Goal: Information Seeking & Learning: Understand process/instructions

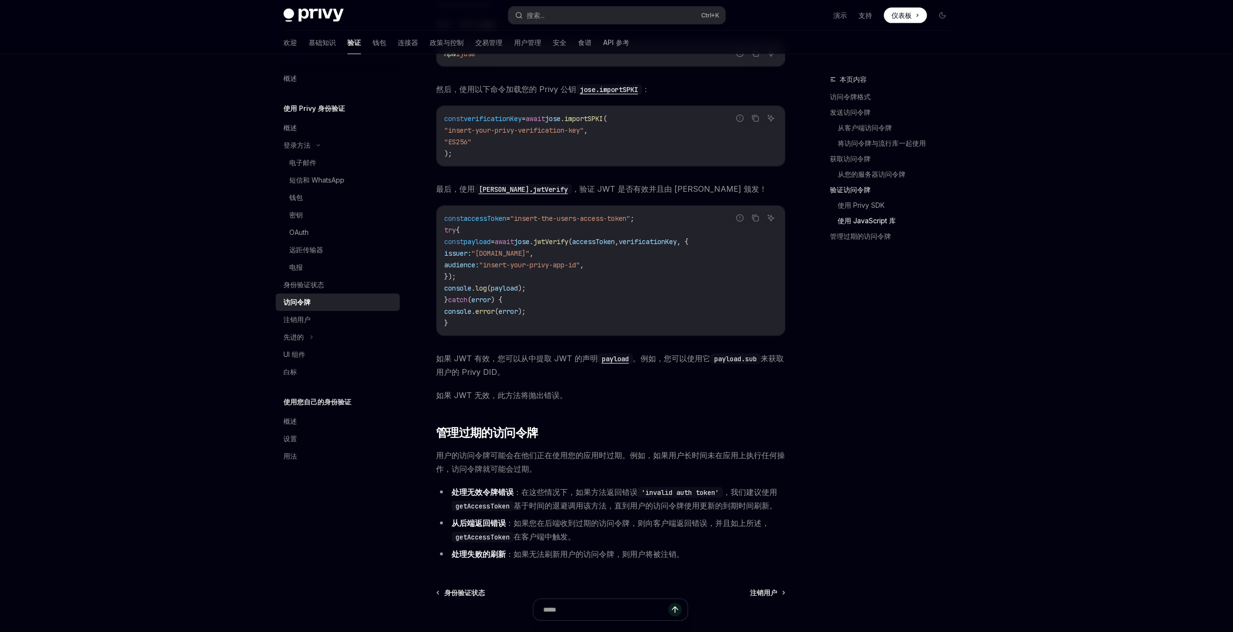
scroll to position [2323, 0]
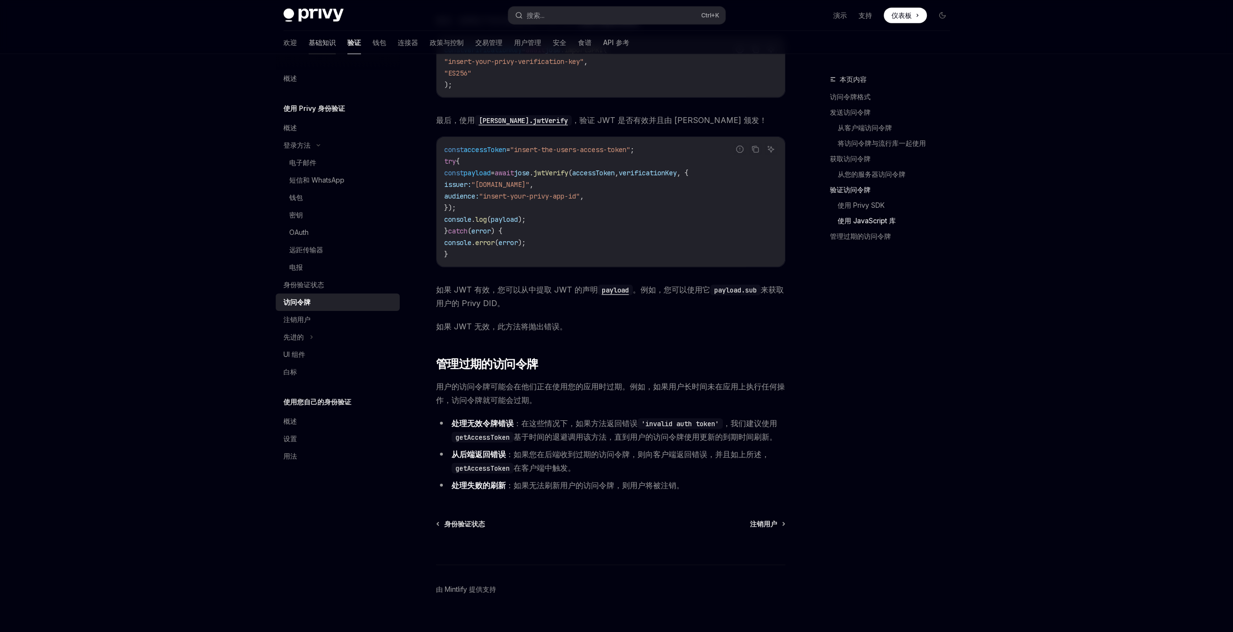
click at [309, 39] on font "基础知识" at bounding box center [322, 42] width 27 height 8
type textarea "*"
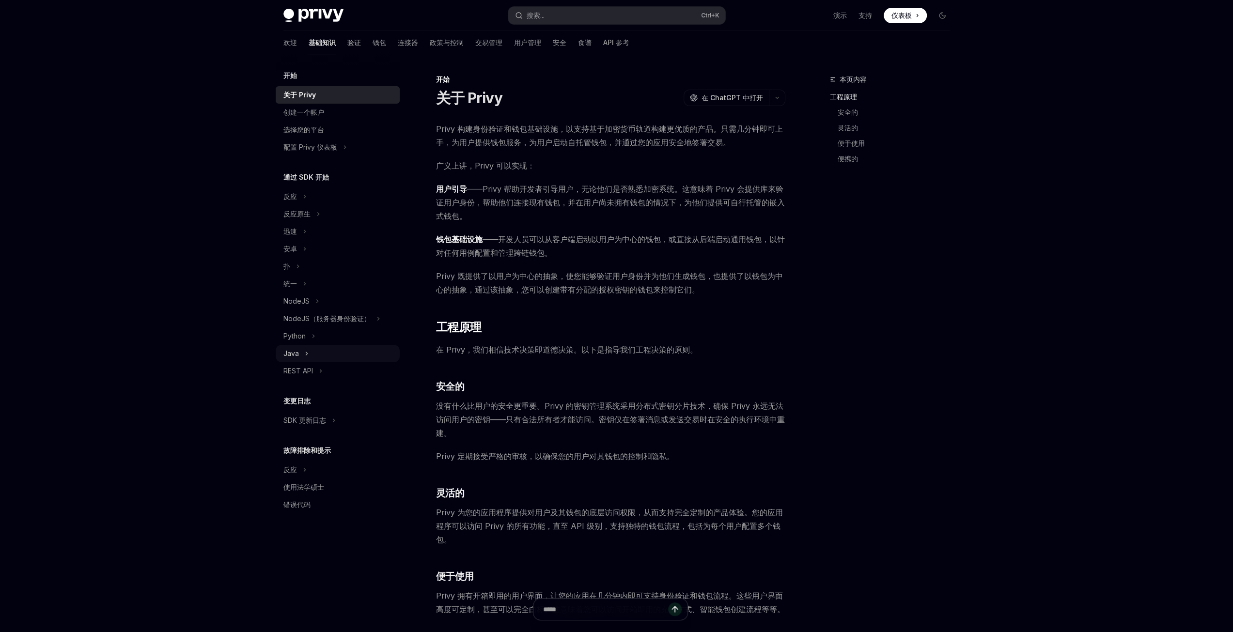
click at [296, 352] on font "Java" at bounding box center [292, 353] width 16 height 8
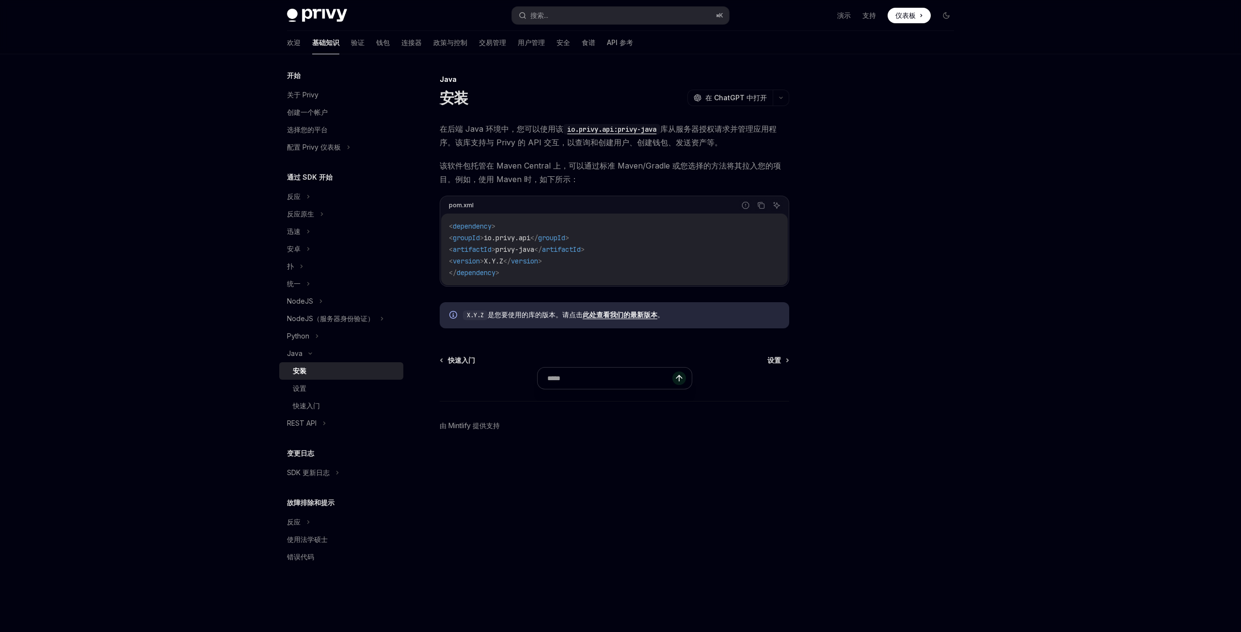
click at [635, 316] on font "此处查看我们的最新版本" at bounding box center [620, 315] width 75 height 8
click at [307, 385] on div "设置" at bounding box center [345, 389] width 105 height 12
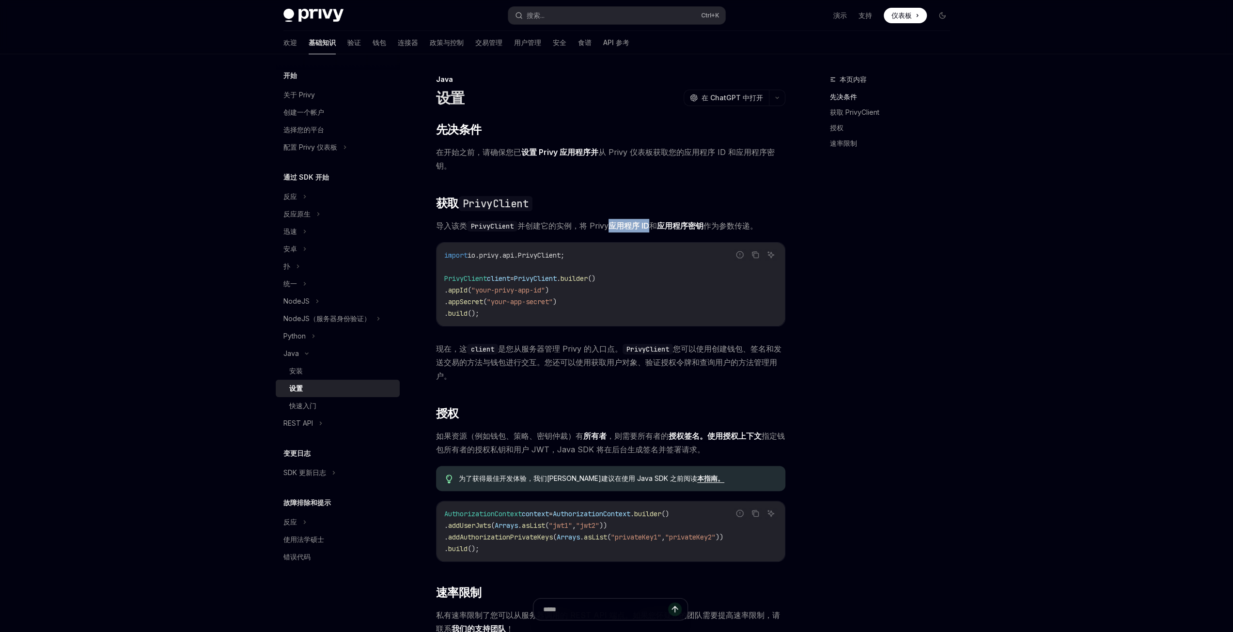
drag, startPoint x: 608, startPoint y: 226, endPoint x: 648, endPoint y: 228, distance: 40.3
click at [648, 228] on span "导入该类 PrivyClient 并创建它的实例，将 Privy 应用程序 ID 和 应用程序密钥 作为参数传递。" at bounding box center [610, 226] width 349 height 14
click at [687, 225] on font "应用程序密钥" at bounding box center [680, 226] width 47 height 10
click at [877, 330] on div "本页内容 先决条件 获取 PrivyClient 授权 速率限制" at bounding box center [884, 353] width 147 height 559
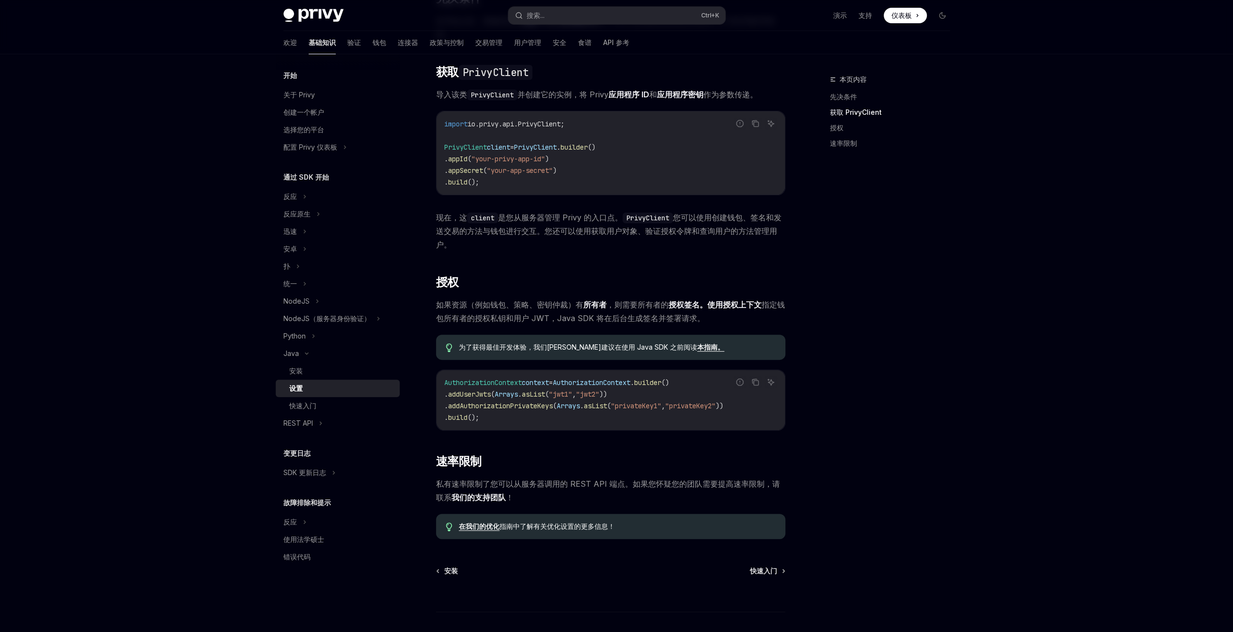
scroll to position [193, 0]
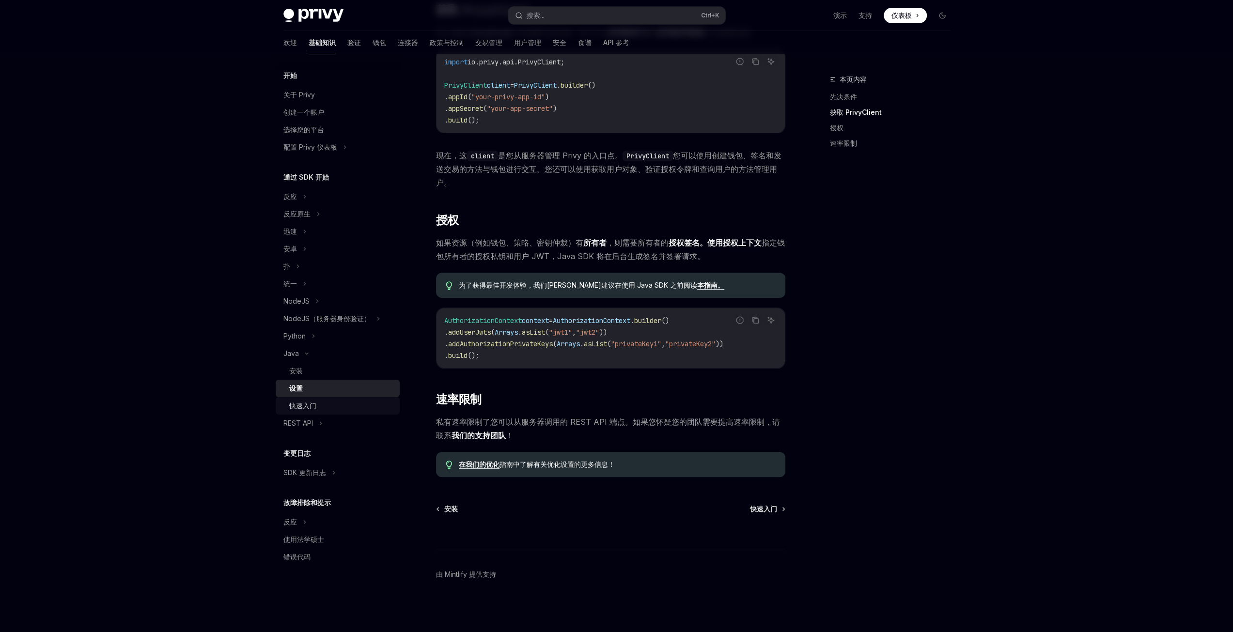
click at [312, 402] on font "快速入门" at bounding box center [302, 406] width 27 height 8
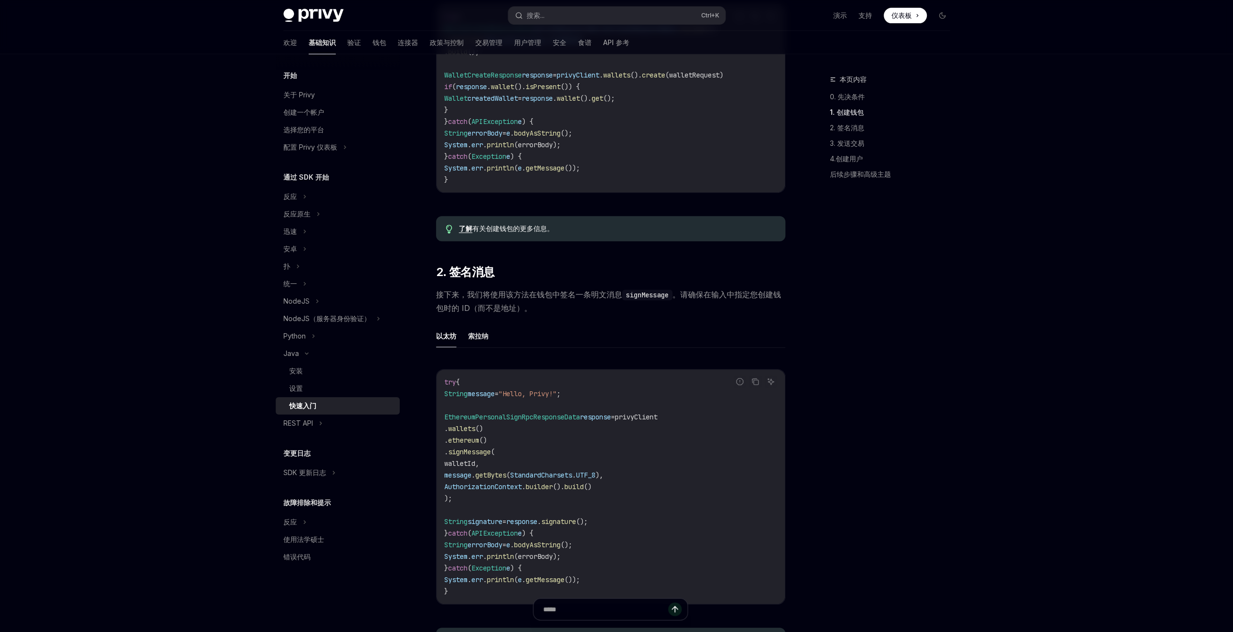
scroll to position [291, 0]
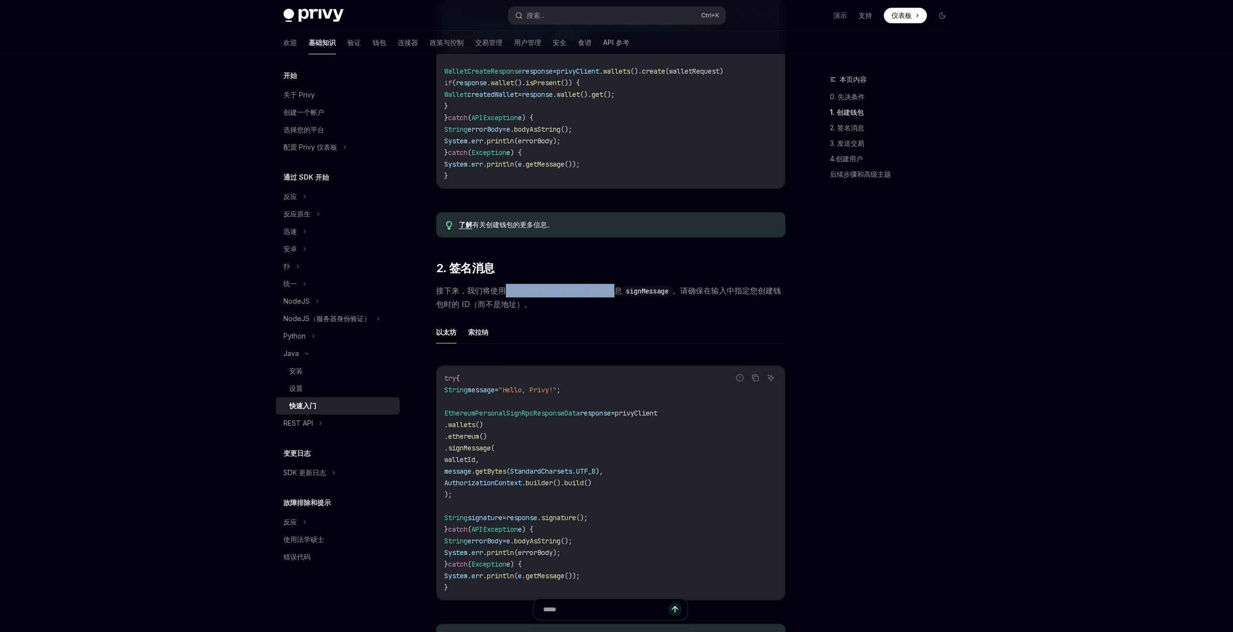
drag, startPoint x: 505, startPoint y: 301, endPoint x: 615, endPoint y: 300, distance: 111.0
click at [615, 296] on font "接下来，我们将使用该方法在钱包中签名一条明文消息" at bounding box center [529, 291] width 186 height 10
click at [684, 335] on ul "以太坊 [PERSON_NAME]纳" at bounding box center [610, 332] width 349 height 23
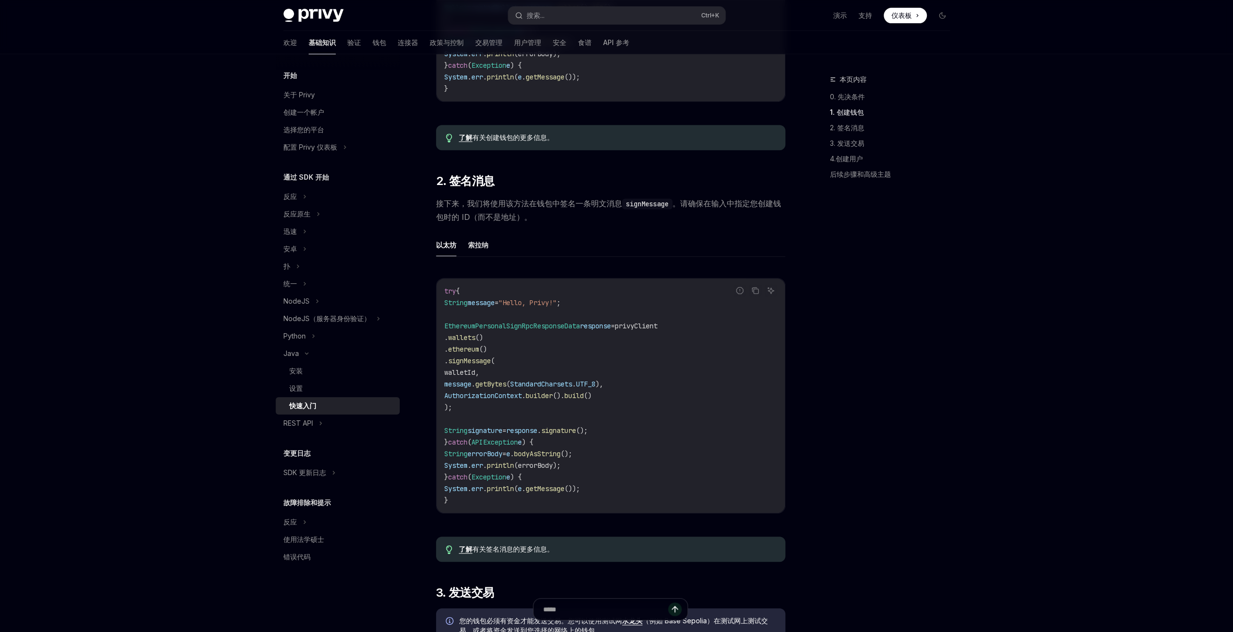
scroll to position [388, 0]
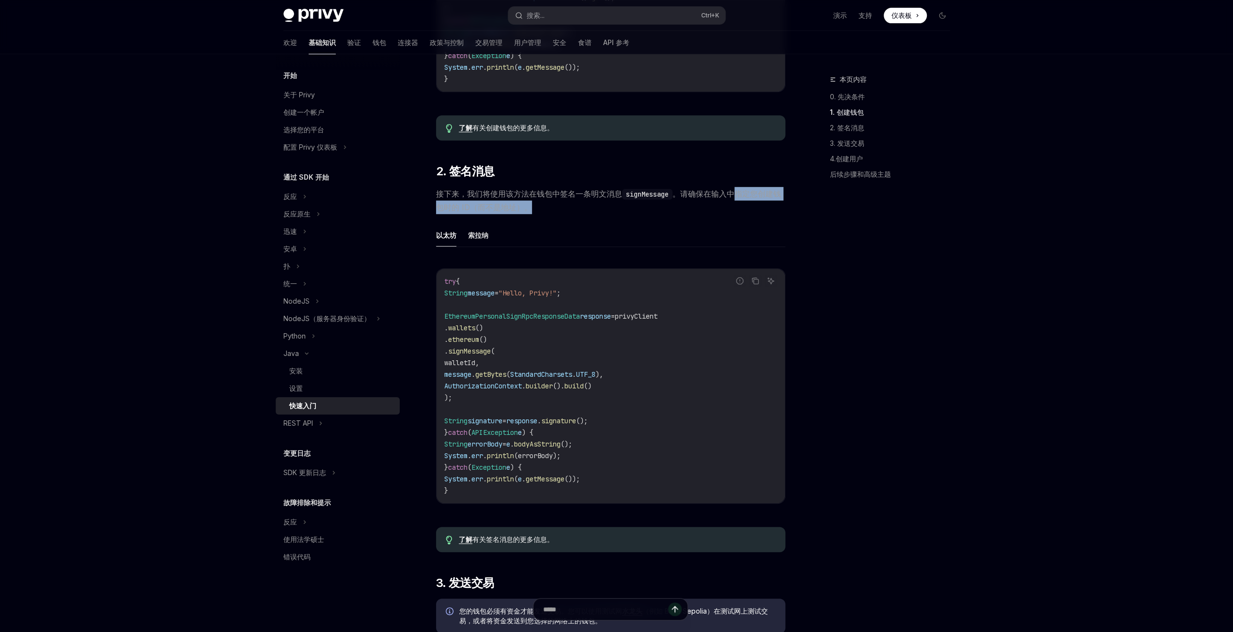
drag, startPoint x: 737, startPoint y: 205, endPoint x: 775, endPoint y: 215, distance: 40.1
click at [775, 214] on span "接下来，我们将使用该方法在钱包中签名一条明文消息 signMessage 。请确保在输入中指定您创建钱包时的 ID（而不是地址）。" at bounding box center [610, 200] width 349 height 27
click at [632, 214] on span "接下来，我们将使用该方法在钱包中签名一条明文消息 signMessage 。请确保在输入中指定您创建钱包时的 ID（而不是地址）。" at bounding box center [610, 200] width 349 height 27
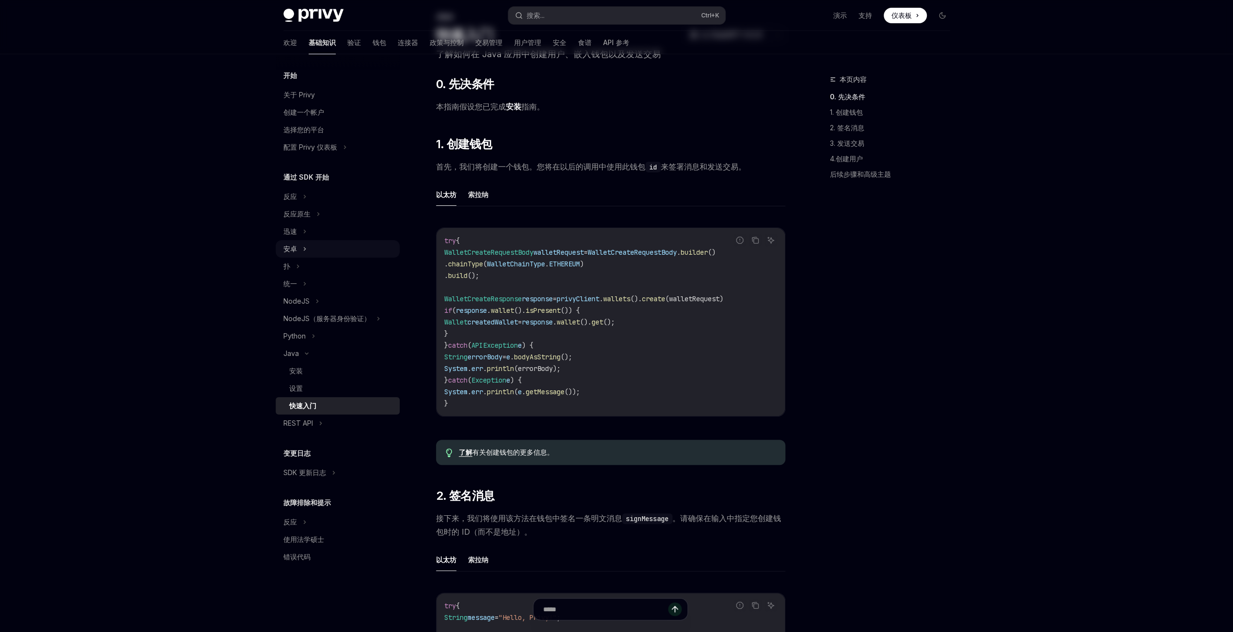
scroll to position [0, 0]
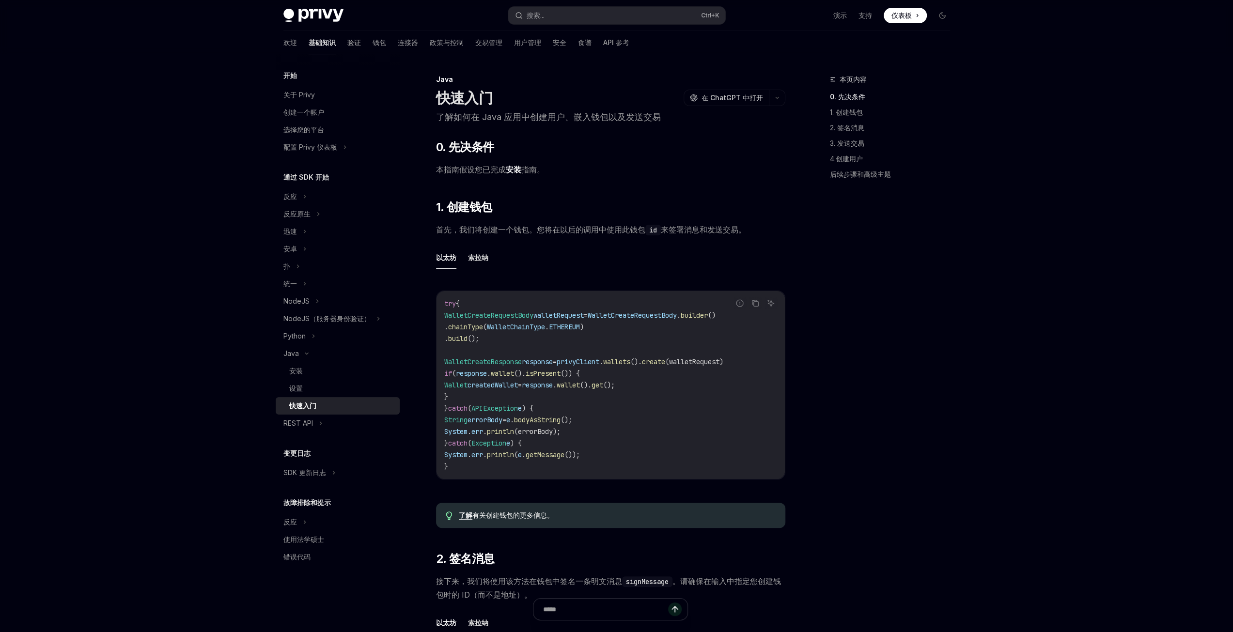
drag, startPoint x: 201, startPoint y: 296, endPoint x: 229, endPoint y: 328, distance: 42.5
drag, startPoint x: 305, startPoint y: 376, endPoint x: 306, endPoint y: 380, distance: 4.9
click at [305, 376] on div "安装" at bounding box center [341, 371] width 105 height 12
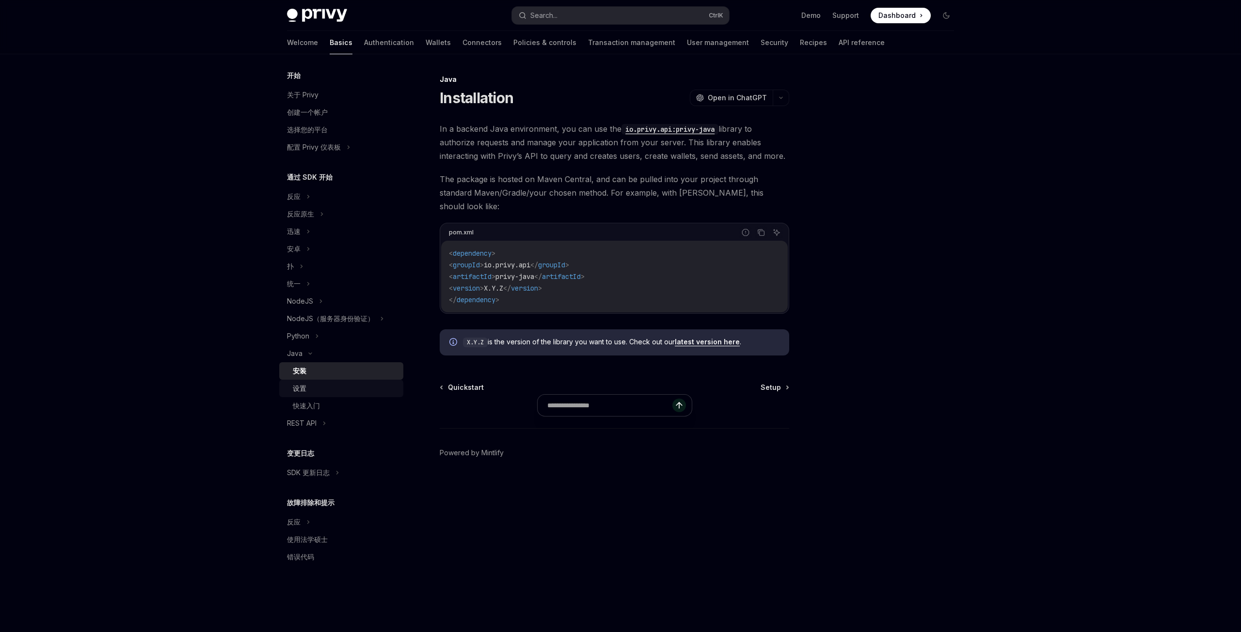
click at [306, 394] on div "设置" at bounding box center [300, 389] width 14 height 12
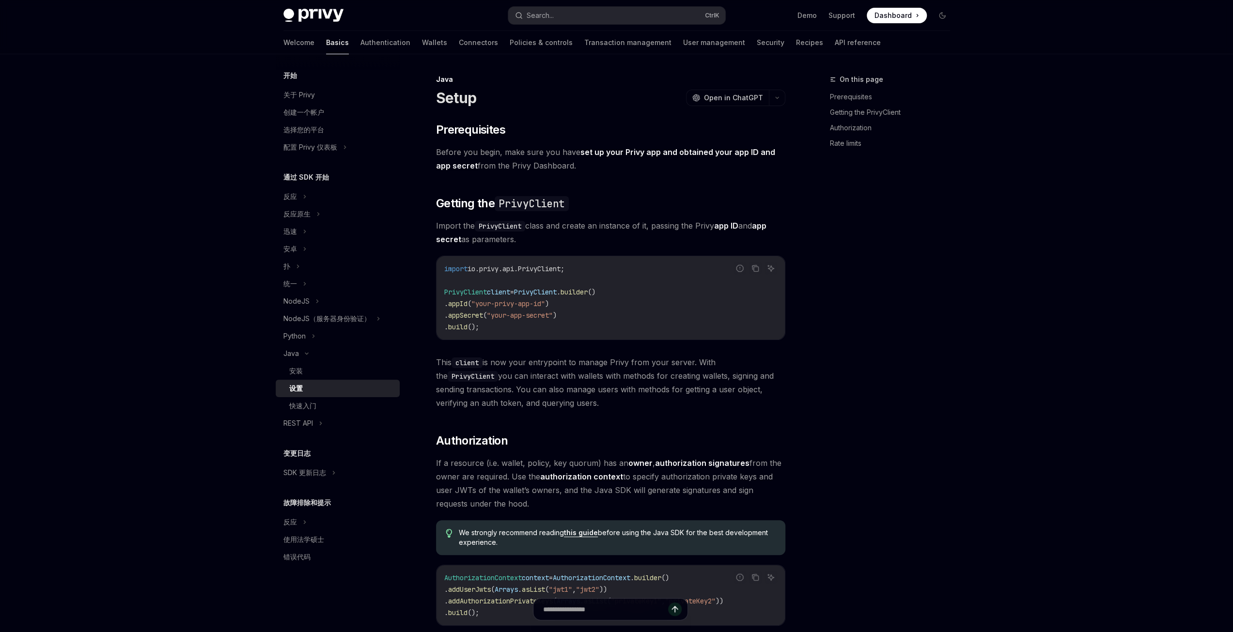
type textarea "*"
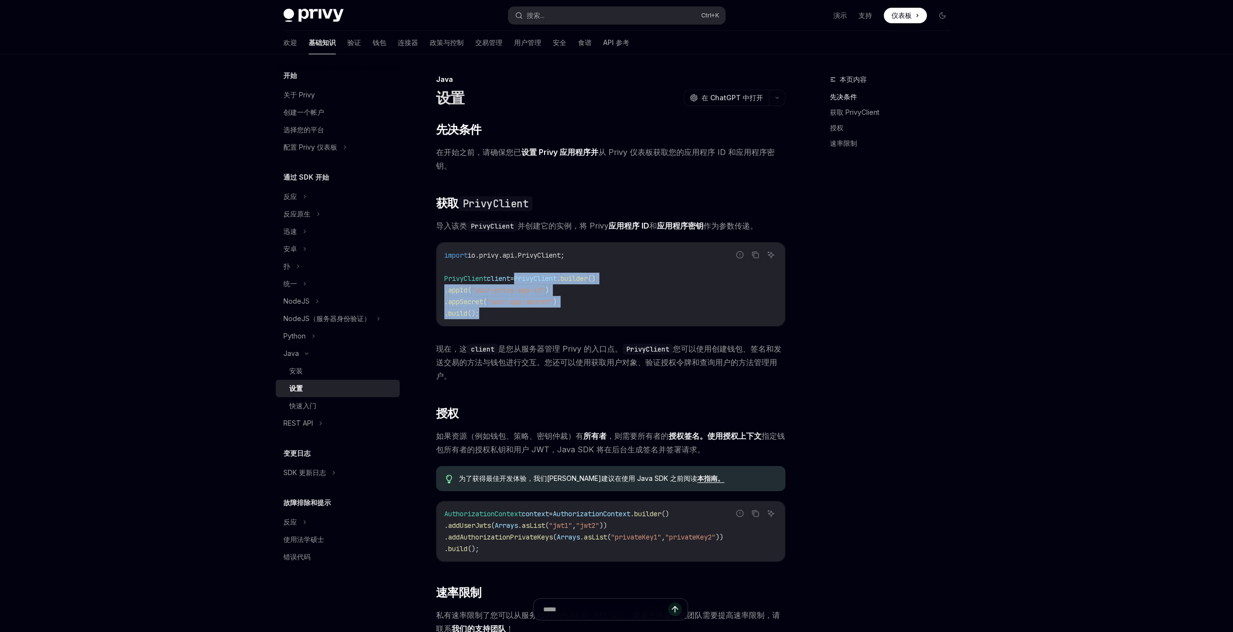
drag, startPoint x: 521, startPoint y: 277, endPoint x: 560, endPoint y: 312, distance: 52.5
click at [560, 312] on code "import io.privy.api.PrivyClient; PrivyClient client = PrivyClient . builder () …" at bounding box center [610, 285] width 333 height 70
copy code "= PrivyClient . builder () . appId ( "your-privy-app-id" ) . appSecret ( "your-…"
click at [732, 365] on font "您可以使用创建钱包、签名和发送交易的方法与钱包进行交互。您还可以使用获取用户对象、验证授权令牌和查询用户的方法管理用户。" at bounding box center [609, 362] width 346 height 37
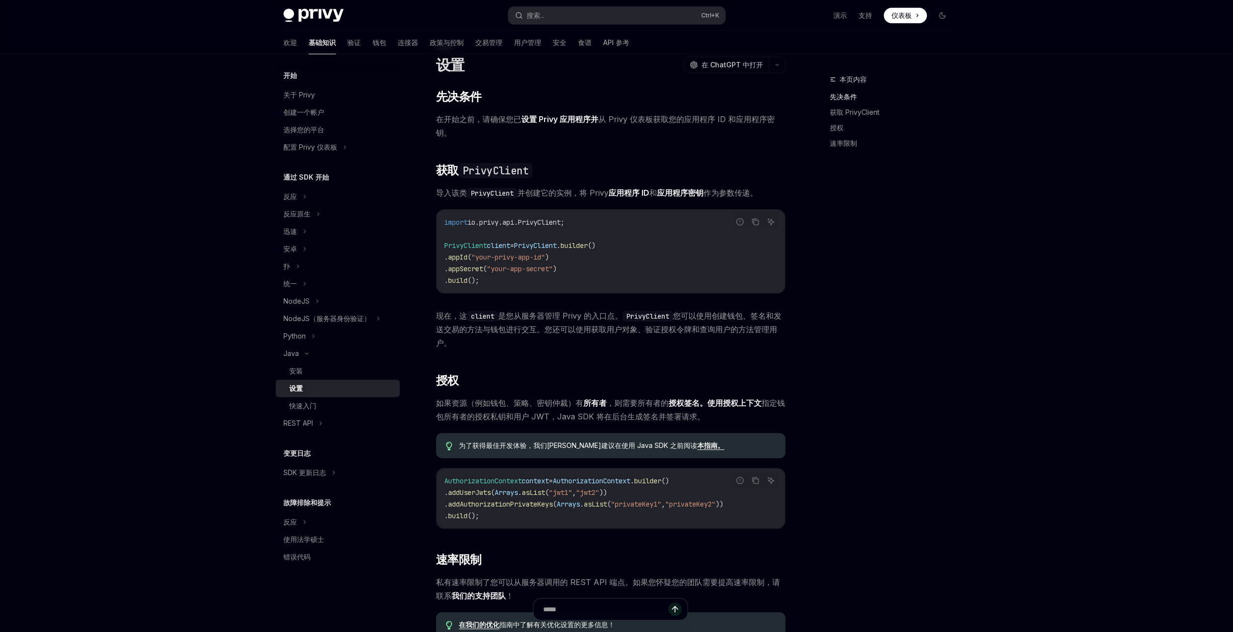
scroll to position [48, 0]
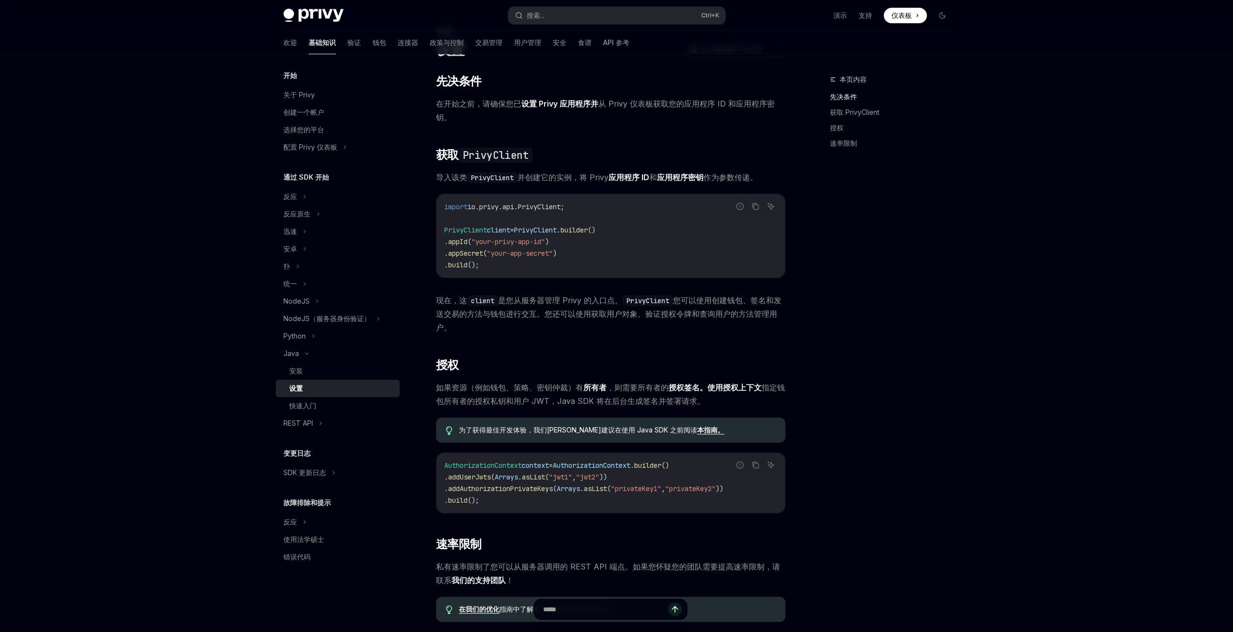
click at [572, 478] on span ""jwt1"" at bounding box center [560, 477] width 23 height 9
click at [485, 482] on code "AuthorizationContext context = AuthorizationContext . builder () . addUserJwts …" at bounding box center [610, 483] width 333 height 47
click at [523, 490] on span "addAuthorizationPrivateKeys" at bounding box center [500, 489] width 105 height 9
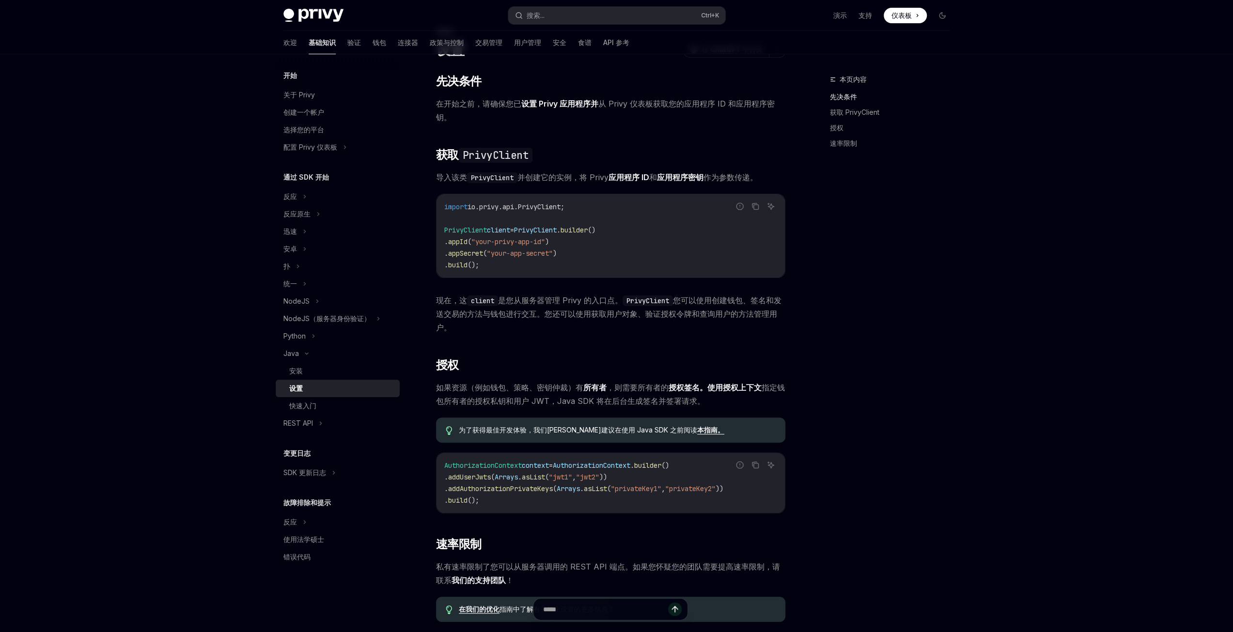
click at [517, 505] on code "AuthorizationContext context = AuthorizationContext . builder () . addUserJwts …" at bounding box center [610, 483] width 333 height 47
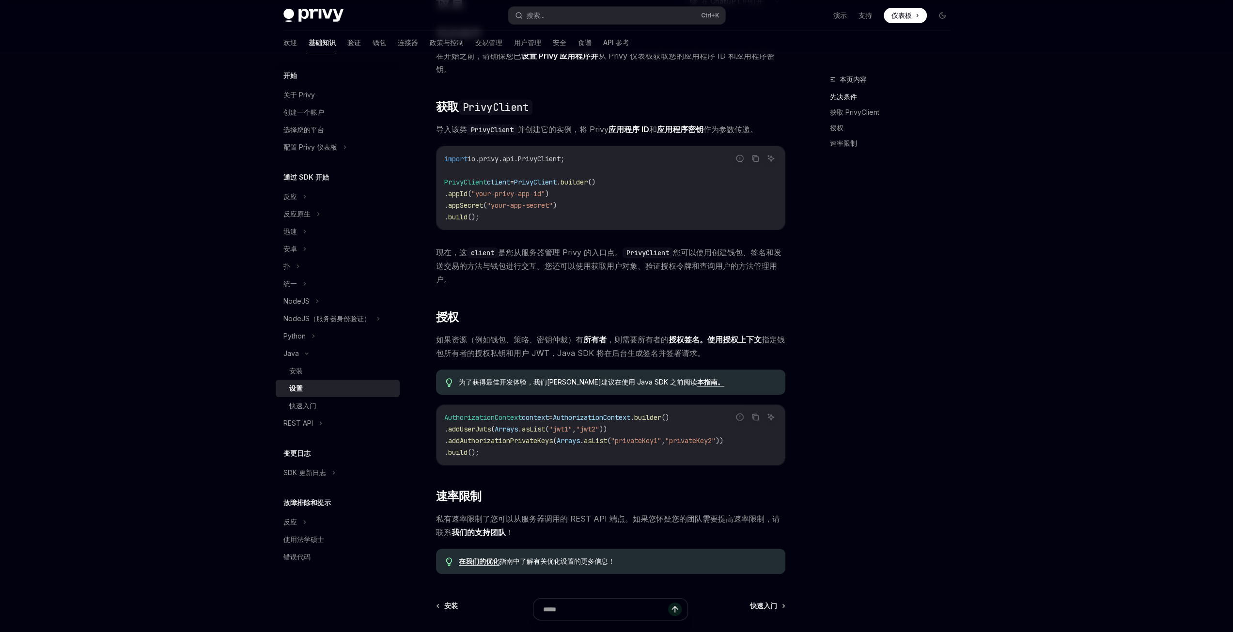
scroll to position [0, 0]
